Goal: Task Accomplishment & Management: Complete application form

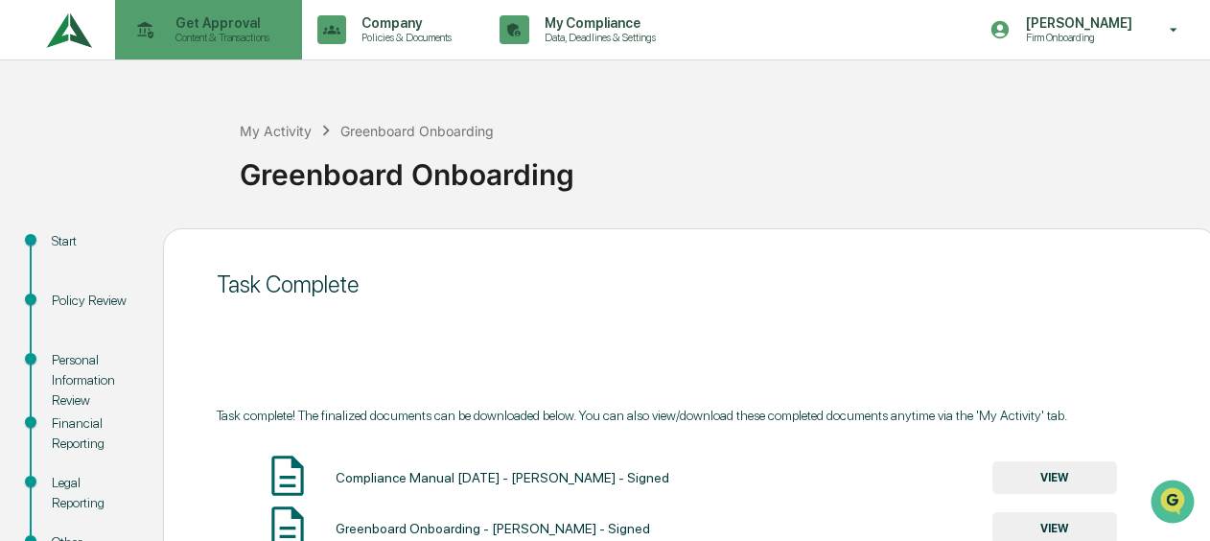
click at [213, 52] on div "Get Approval Content & Transactions" at bounding box center [207, 29] width 168 height 59
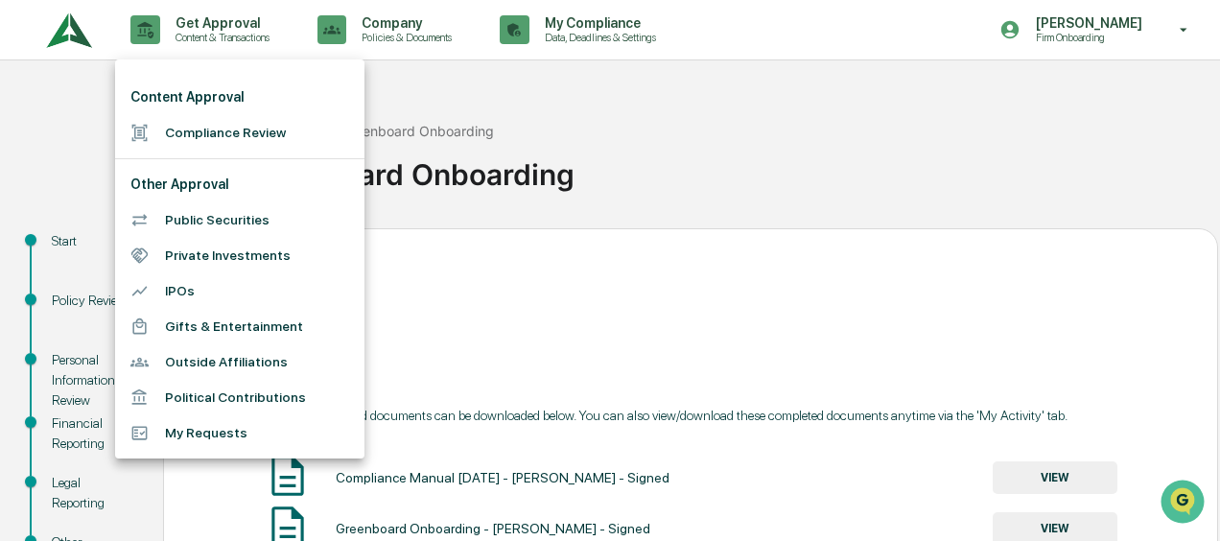
click at [188, 128] on li "Compliance Review" at bounding box center [239, 132] width 249 height 35
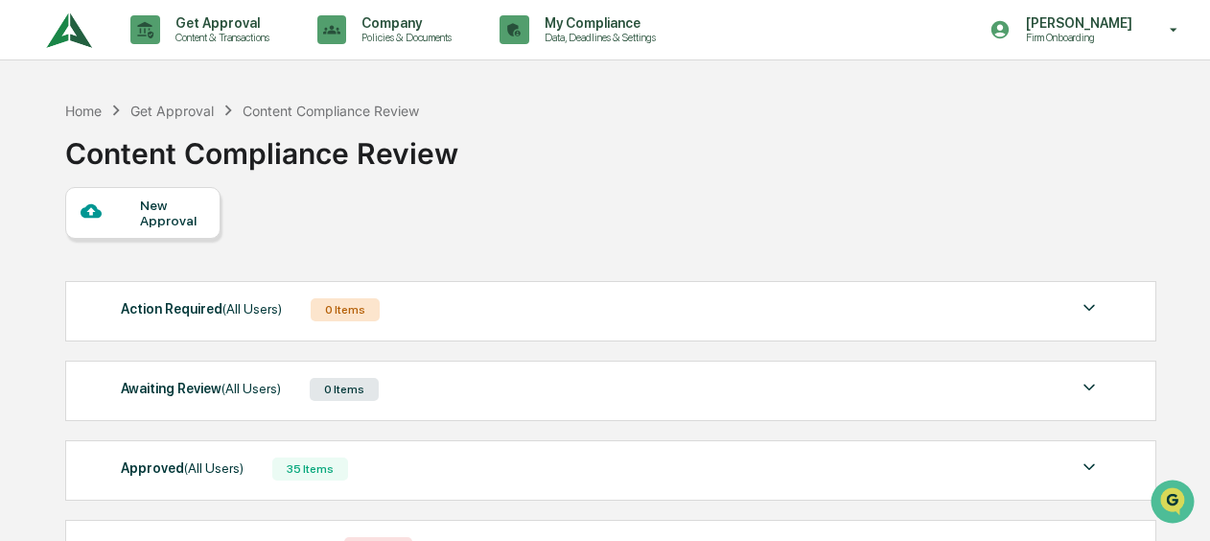
click at [153, 230] on div "New Approval" at bounding box center [142, 213] width 155 height 52
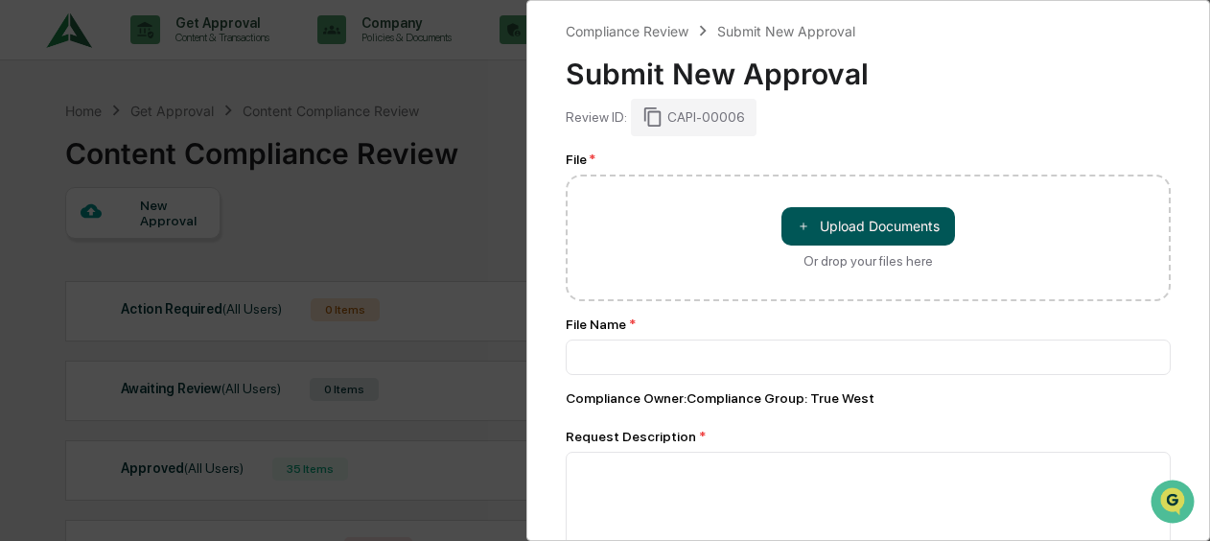
click at [833, 228] on button "＋ Upload Documents" at bounding box center [869, 226] width 174 height 38
type input "**********"
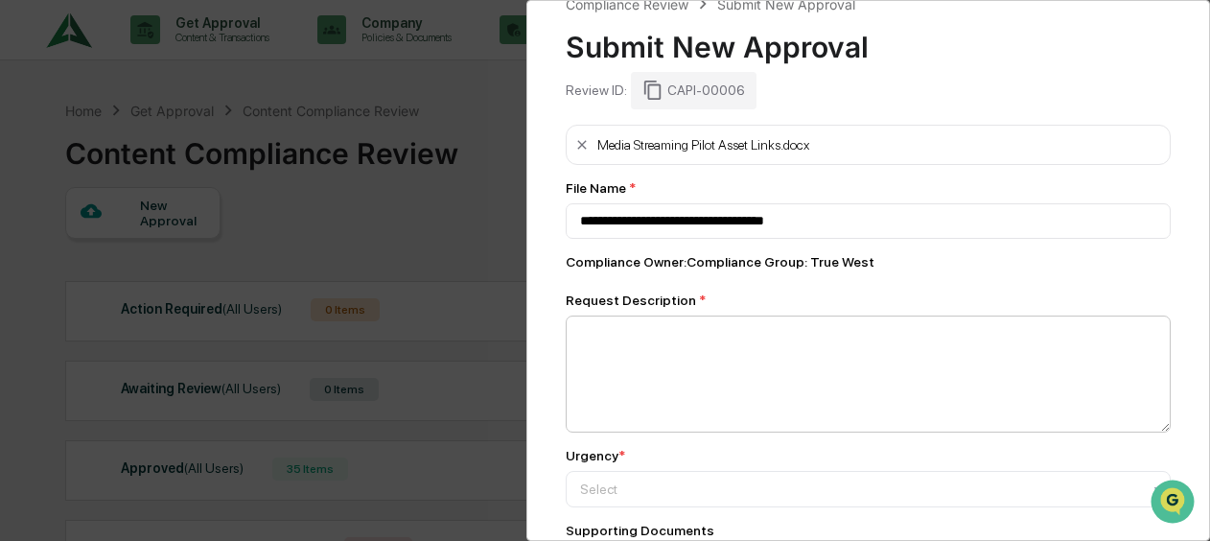
scroll to position [96, 0]
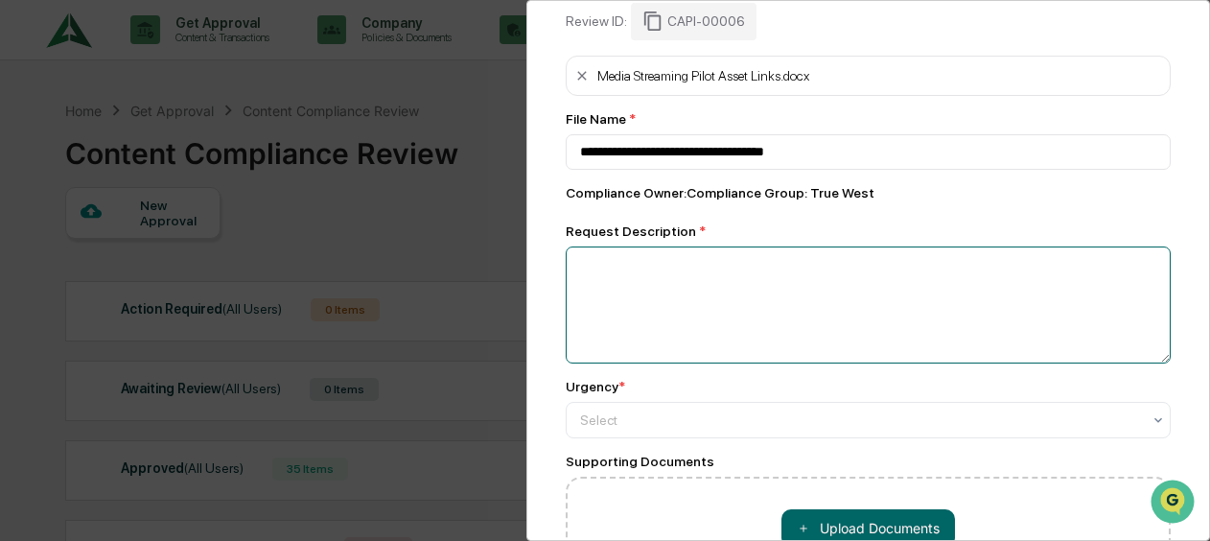
click at [658, 317] on textarea at bounding box center [868, 304] width 605 height 117
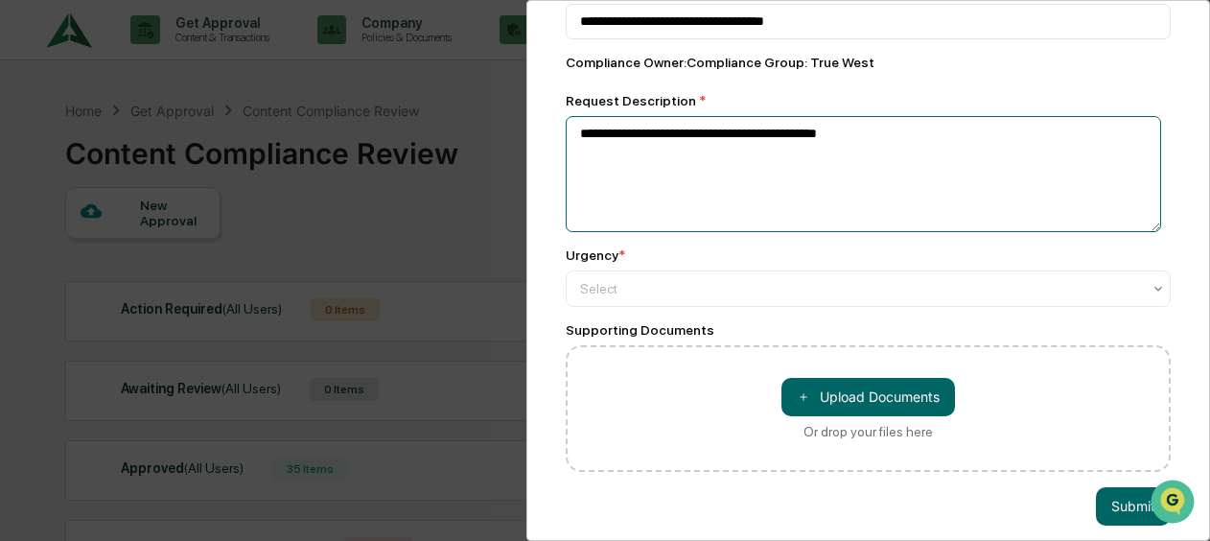
scroll to position [253, 0]
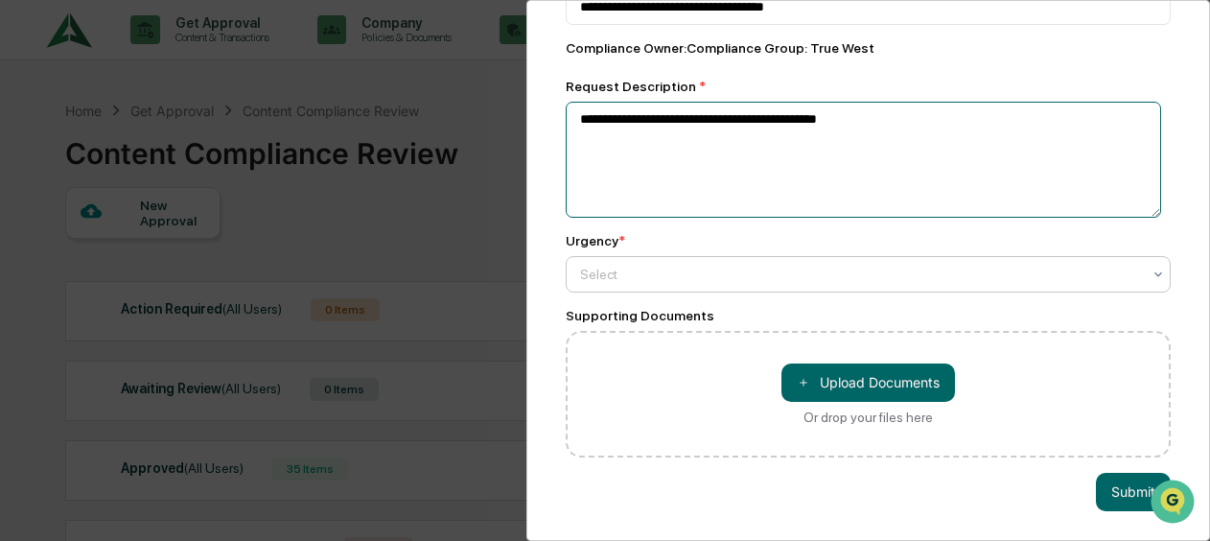
type textarea "**********"
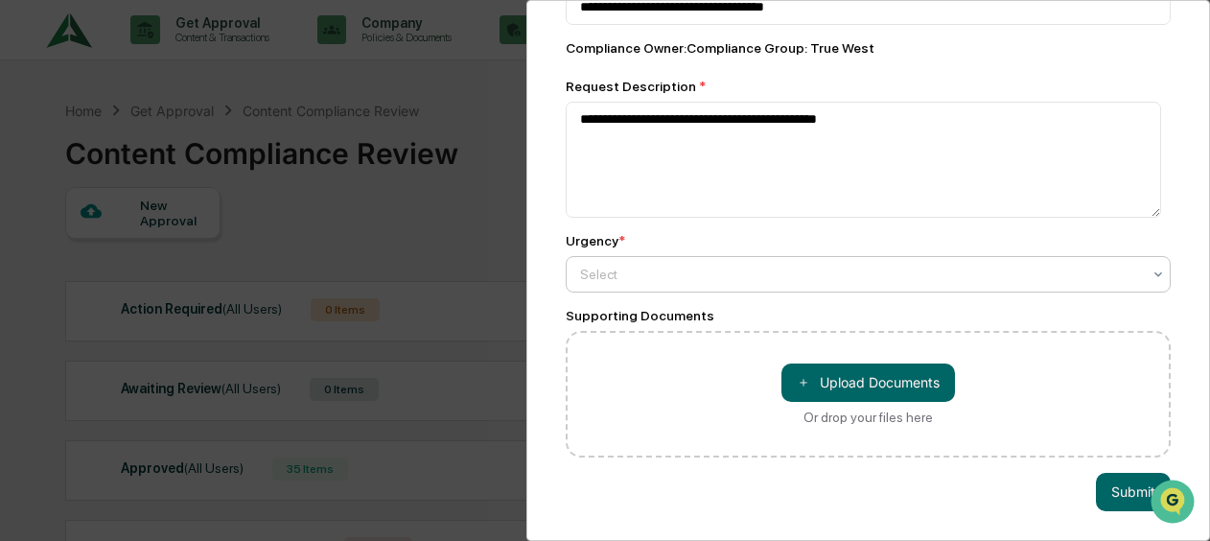
click at [665, 265] on div at bounding box center [860, 274] width 561 height 19
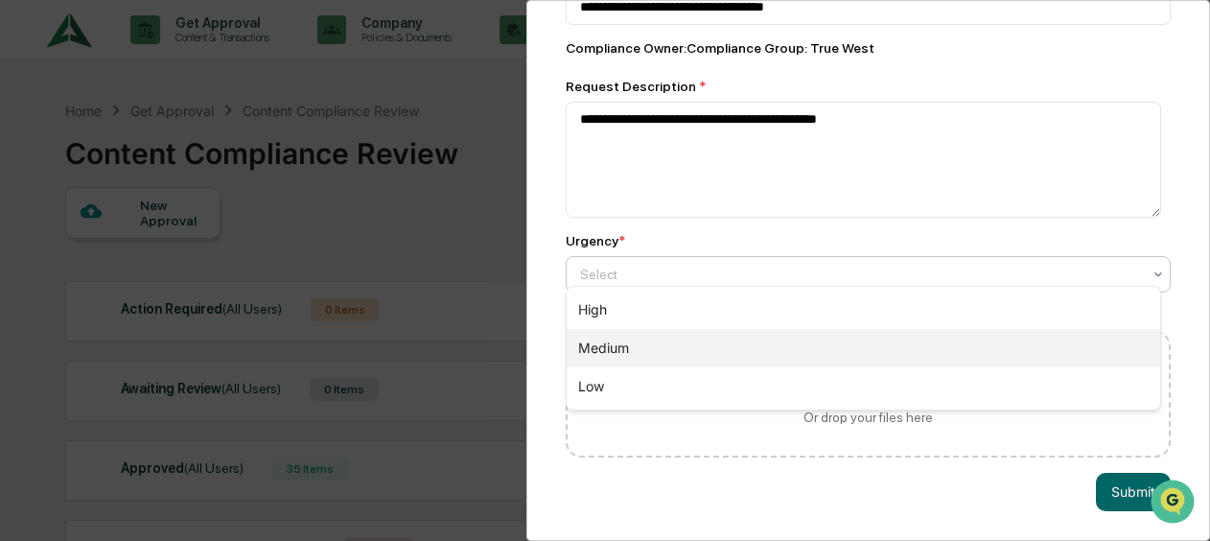
click at [675, 340] on div "Medium" at bounding box center [864, 348] width 594 height 38
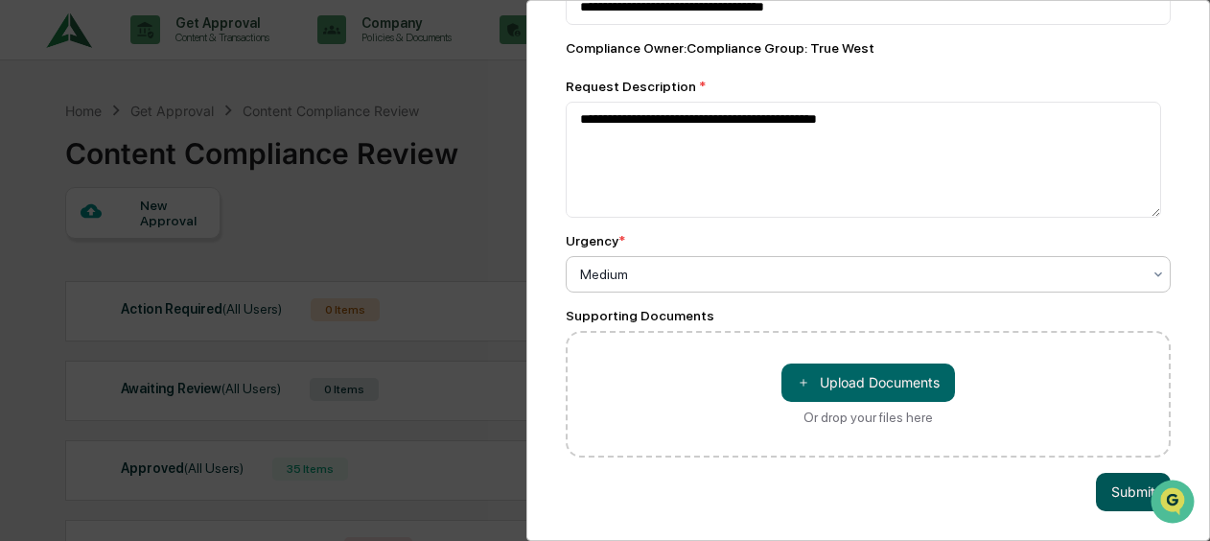
click at [1109, 477] on button "Submit" at bounding box center [1133, 492] width 75 height 38
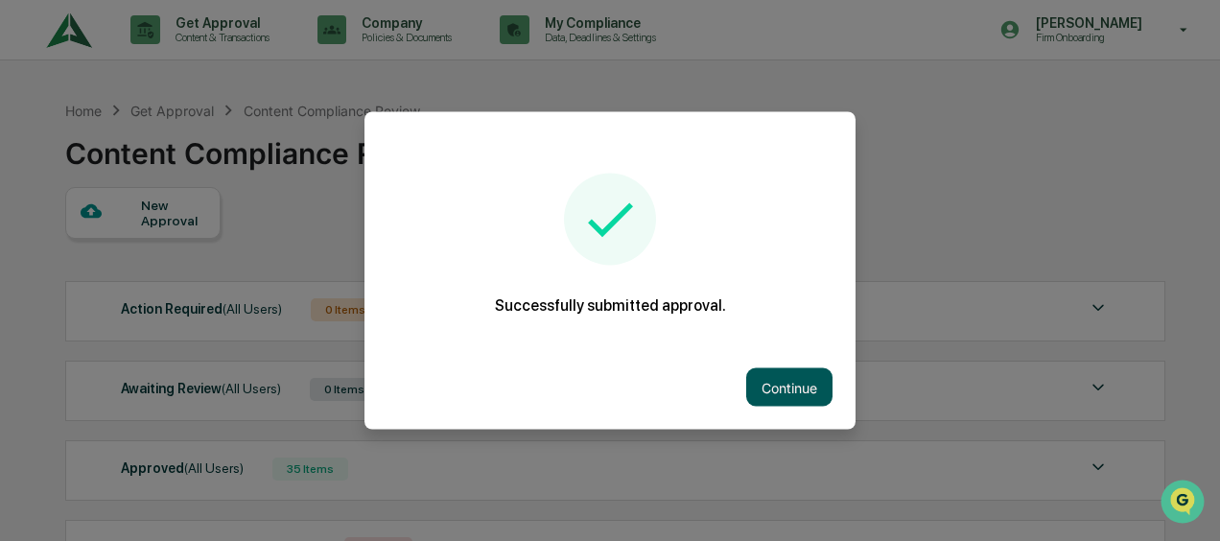
click at [802, 381] on button "Continue" at bounding box center [789, 387] width 86 height 38
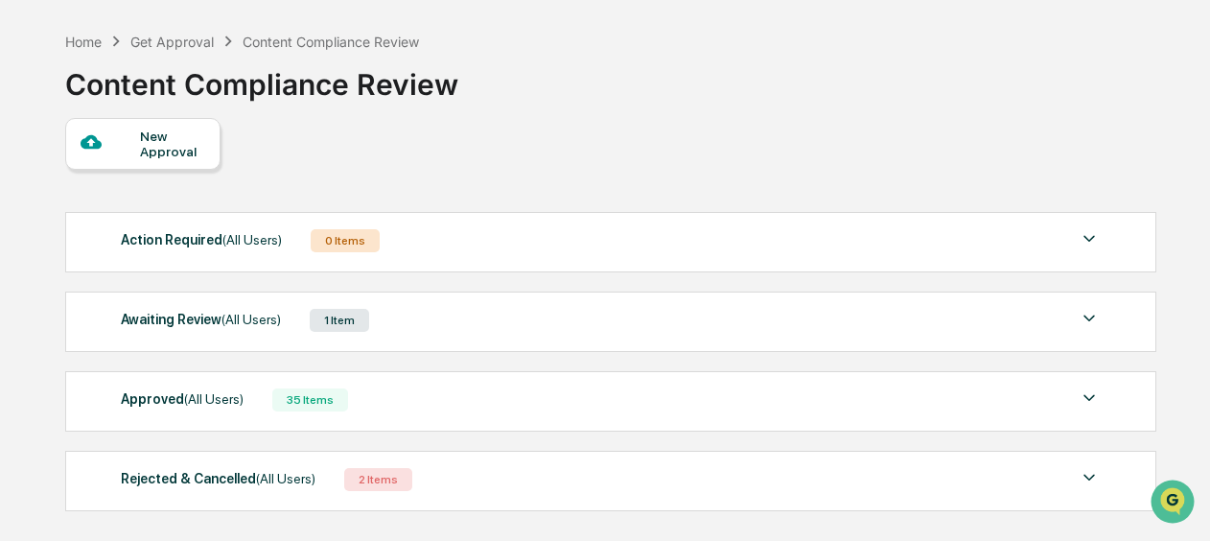
scroll to position [0, 0]
